Goal: Find specific page/section: Find specific page/section

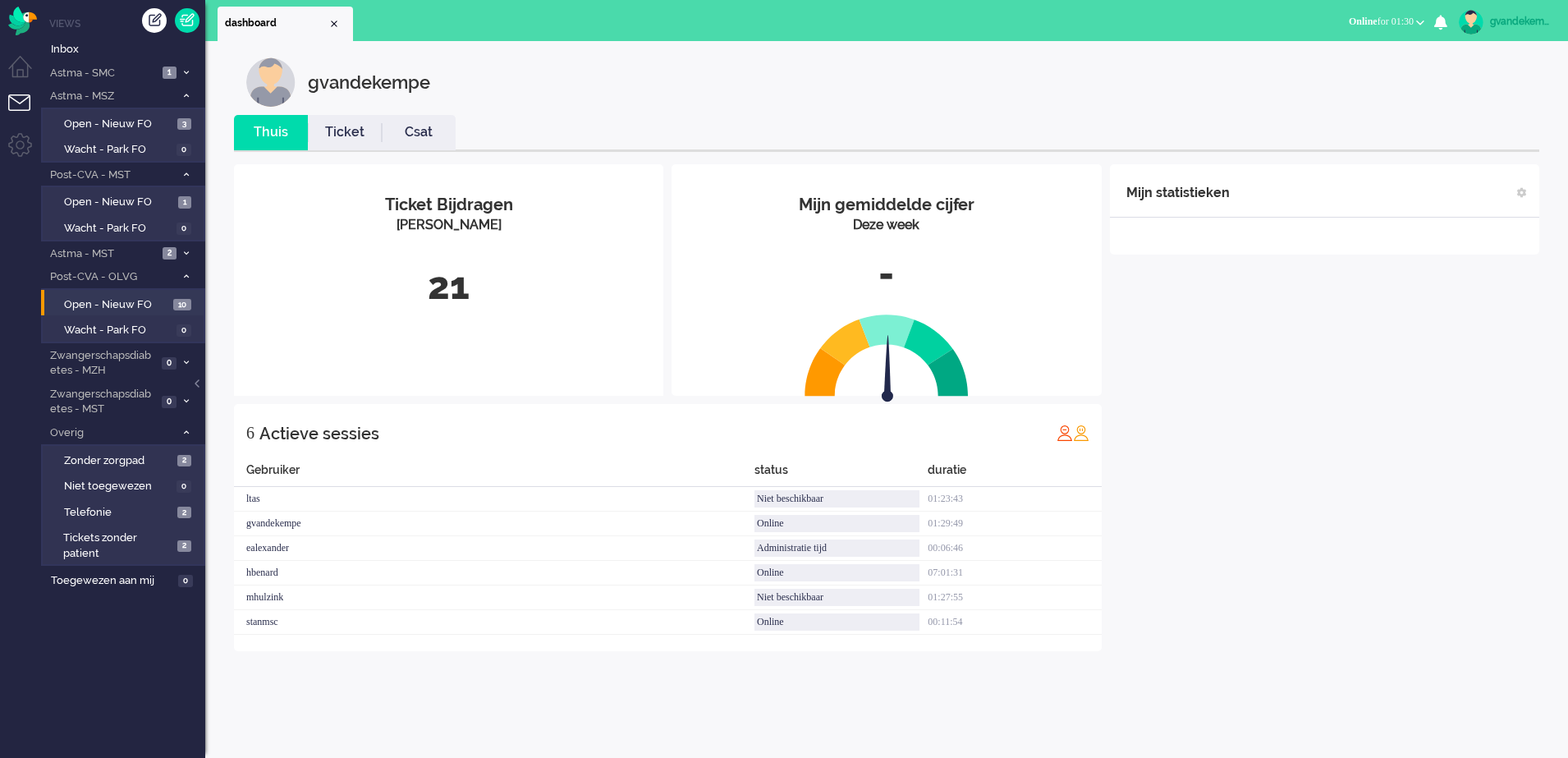
click at [1291, 505] on div "Mijn statistieken + Statistieken toevoegen Bel tijd (gemiddelde dag) Wrapup tij…" at bounding box center [1324, 408] width 429 height 486
click at [135, 299] on span "Open - Nieuw FO" at bounding box center [116, 305] width 105 height 16
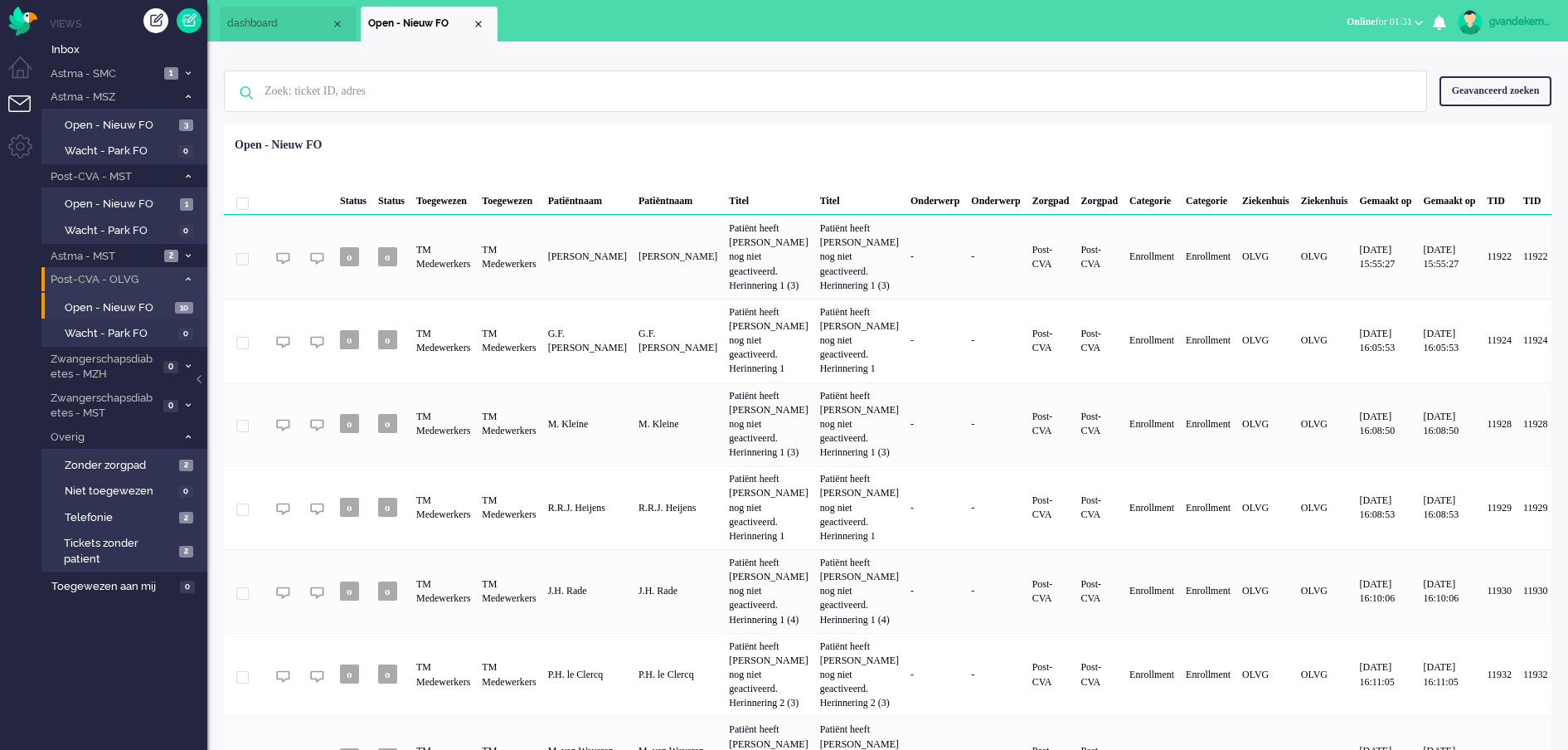
click at [187, 280] on icon at bounding box center [189, 279] width 5 height 5
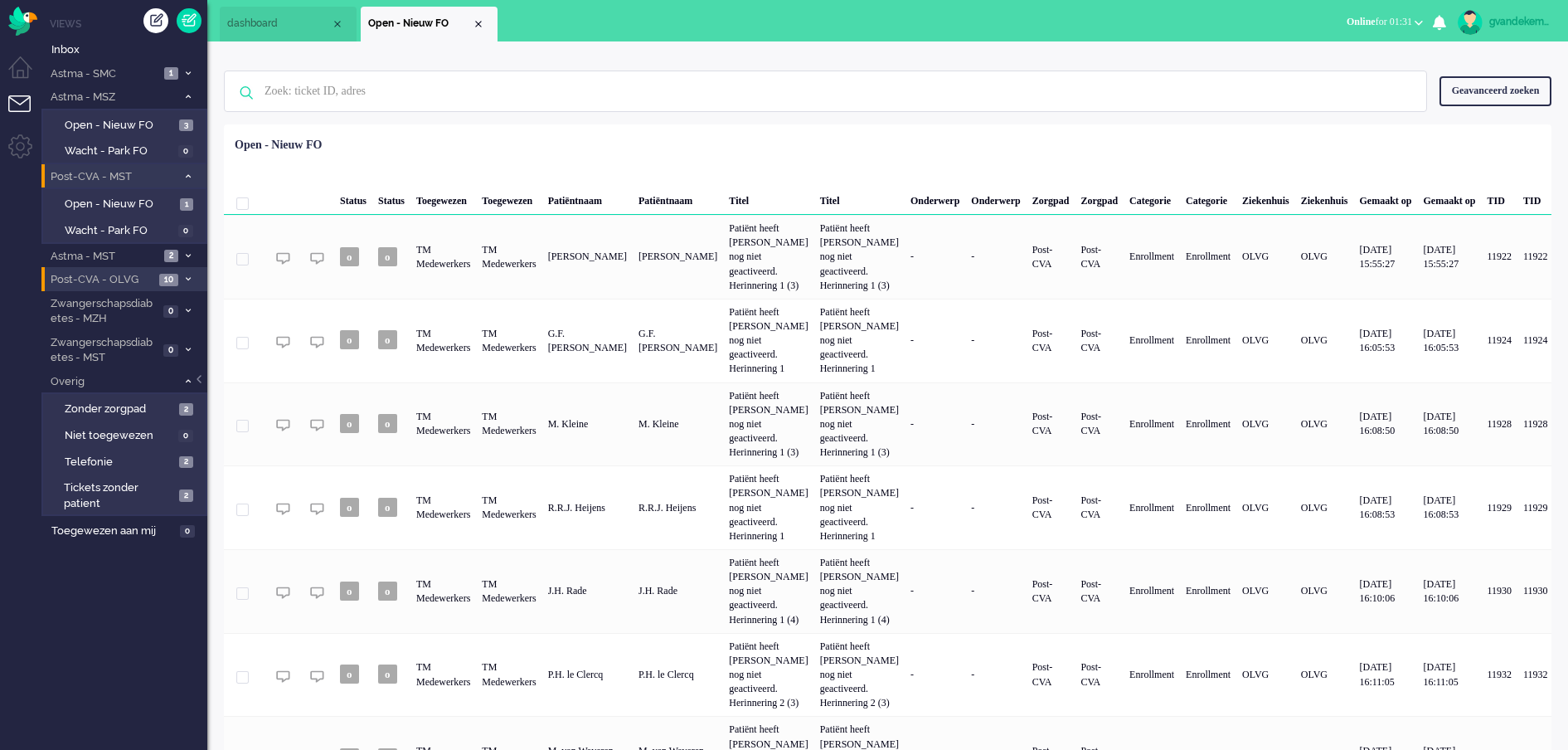
click at [186, 173] on icon at bounding box center [189, 176] width 5 height 5
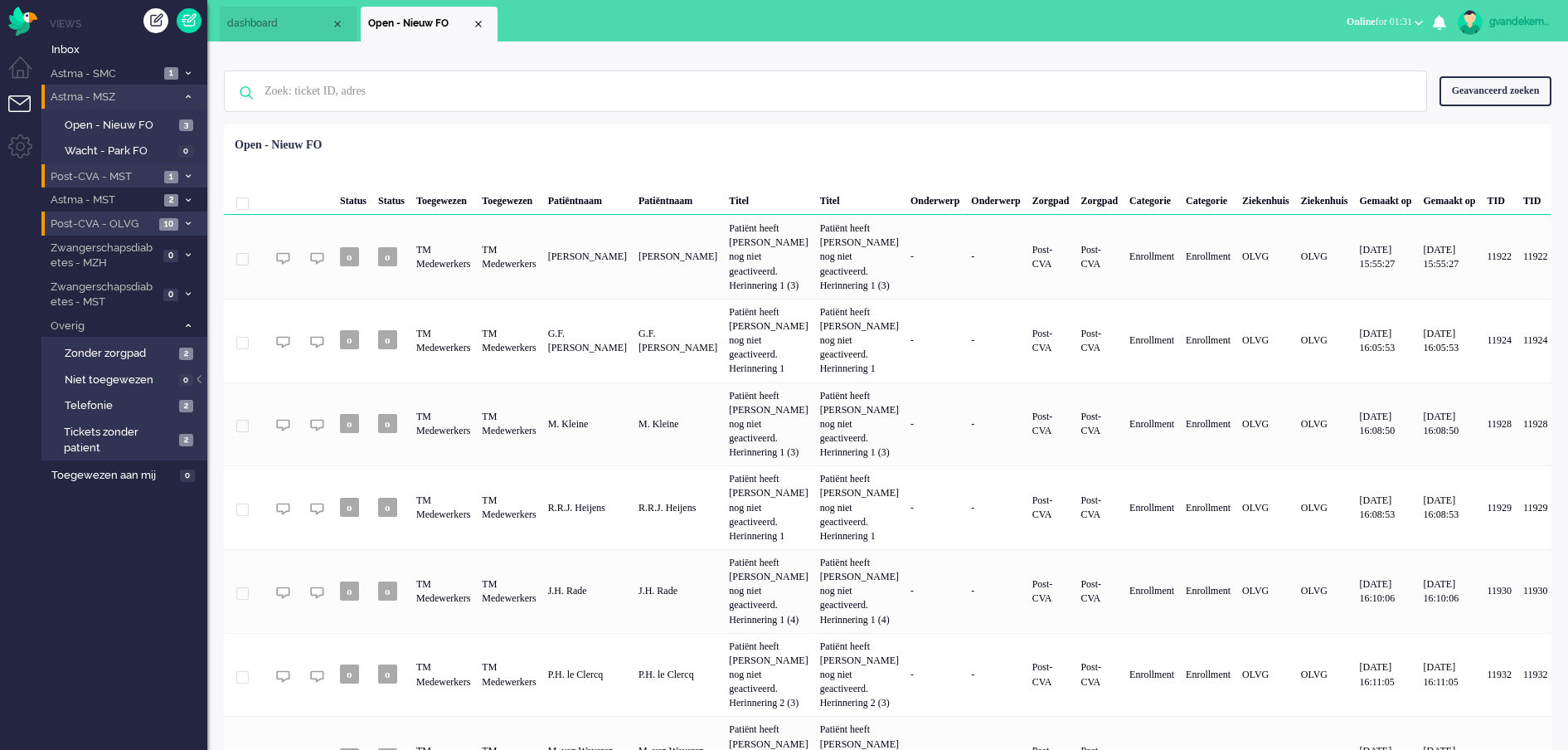
click at [186, 96] on icon at bounding box center [189, 97] width 5 height 5
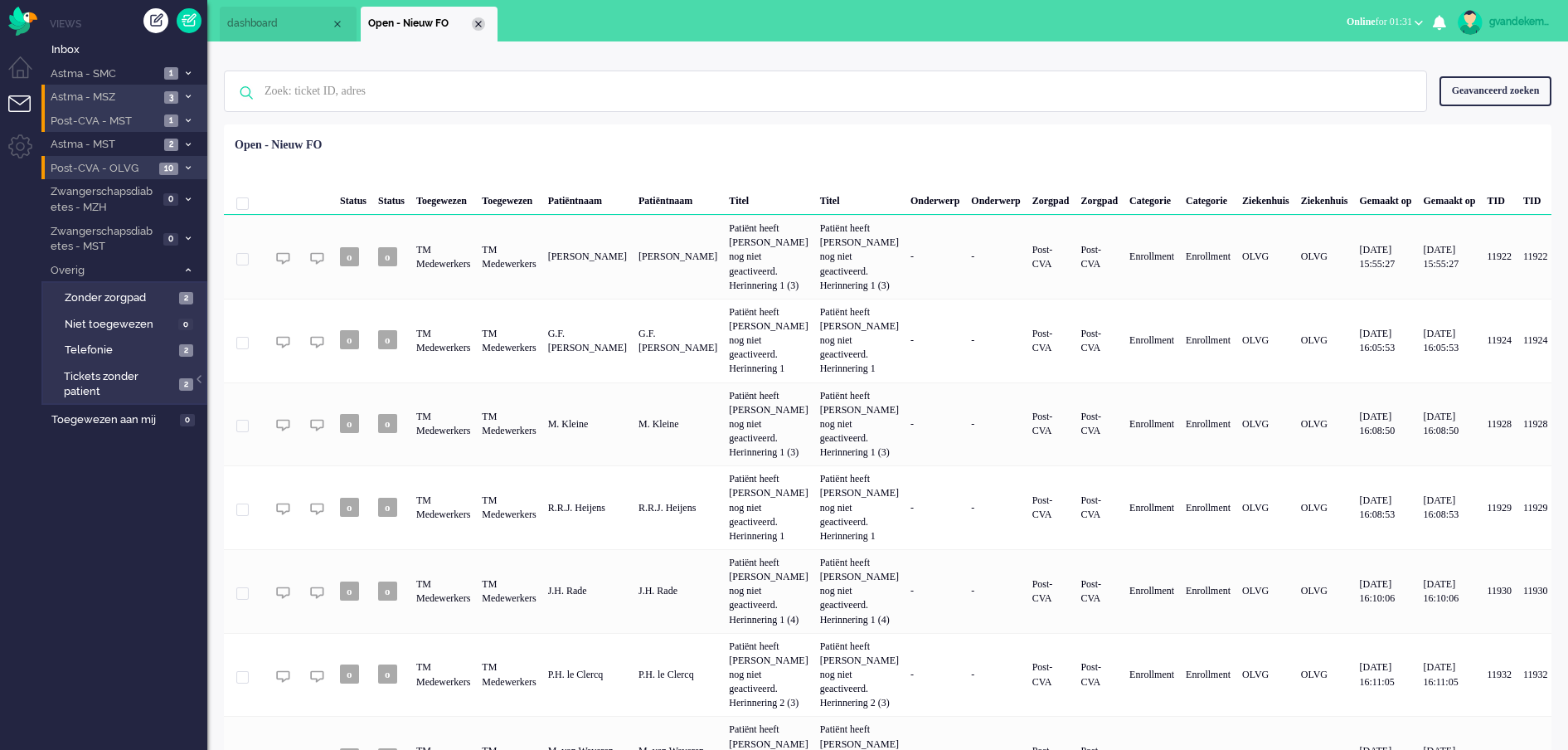
click at [478, 19] on div "Close tab" at bounding box center [478, 23] width 13 height 13
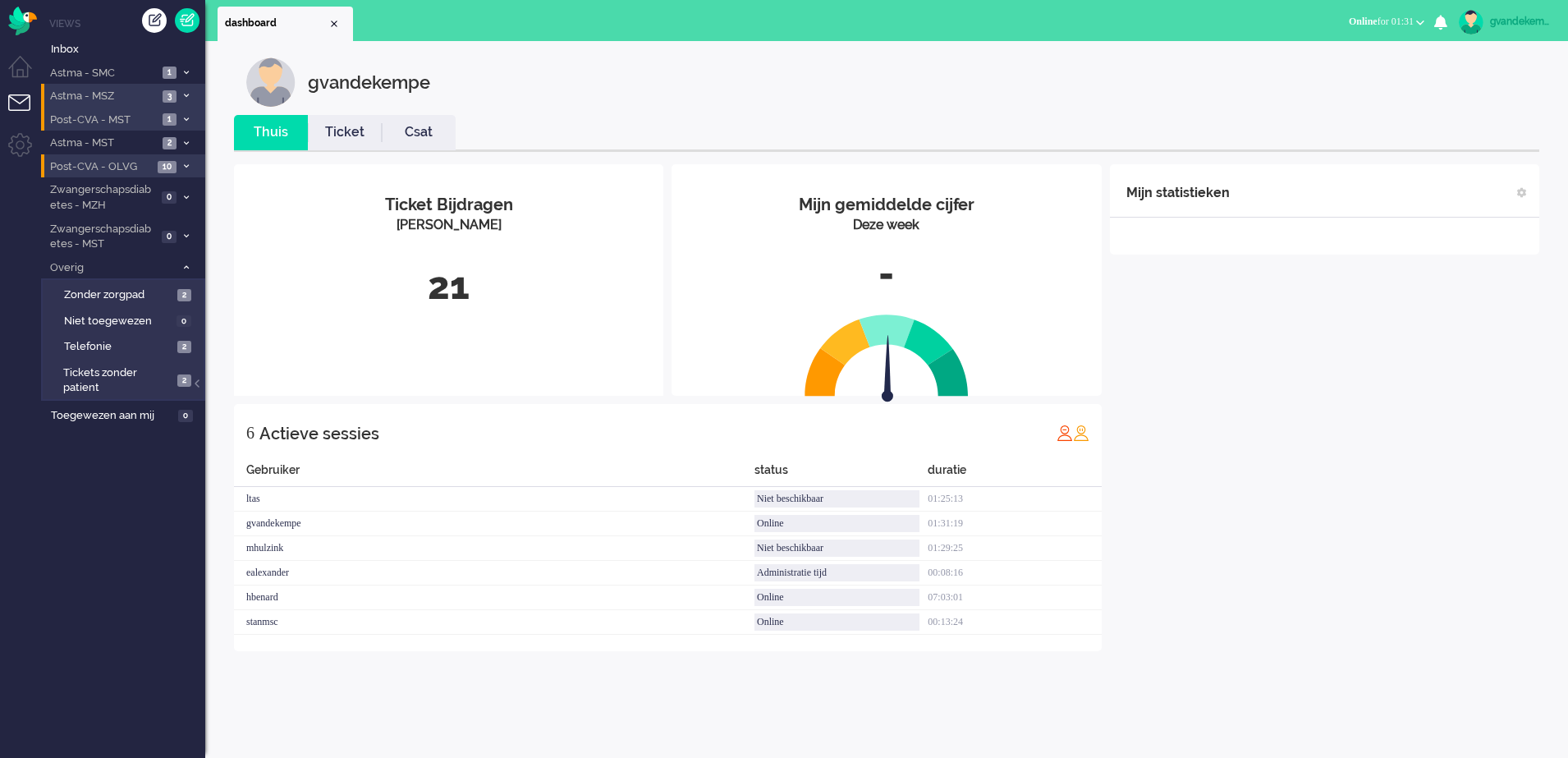
click at [1419, 387] on div "Mijn statistieken + Statistieken toevoegen Bel tijd (gemiddelde dag) Wrapup tij…" at bounding box center [1324, 408] width 429 height 486
click at [1516, 19] on div "gvandekempe" at bounding box center [1521, 21] width 62 height 17
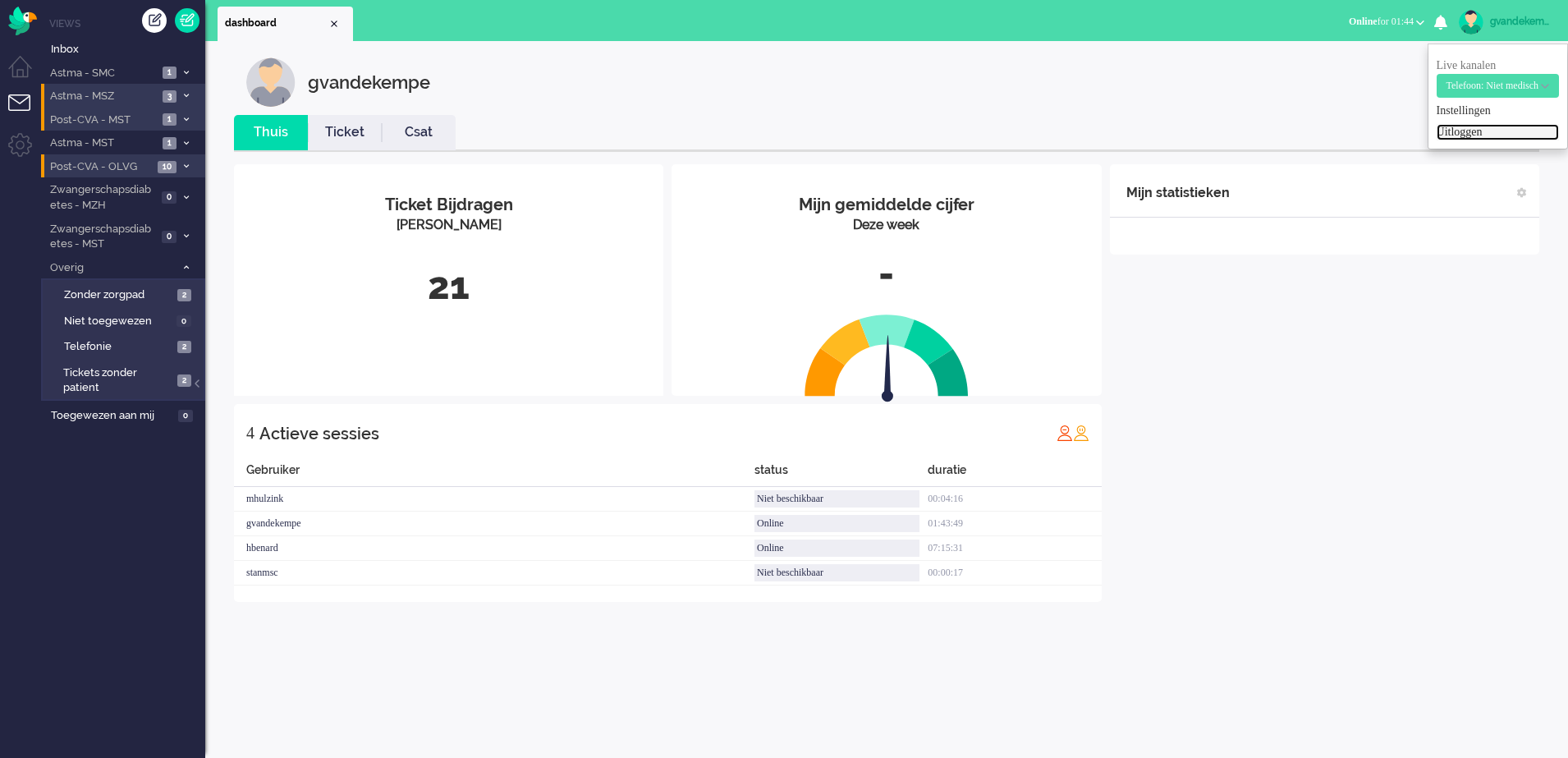
click at [1445, 131] on link "Uitloggen" at bounding box center [1498, 132] width 122 height 17
